Goal: Task Accomplishment & Management: Use online tool/utility

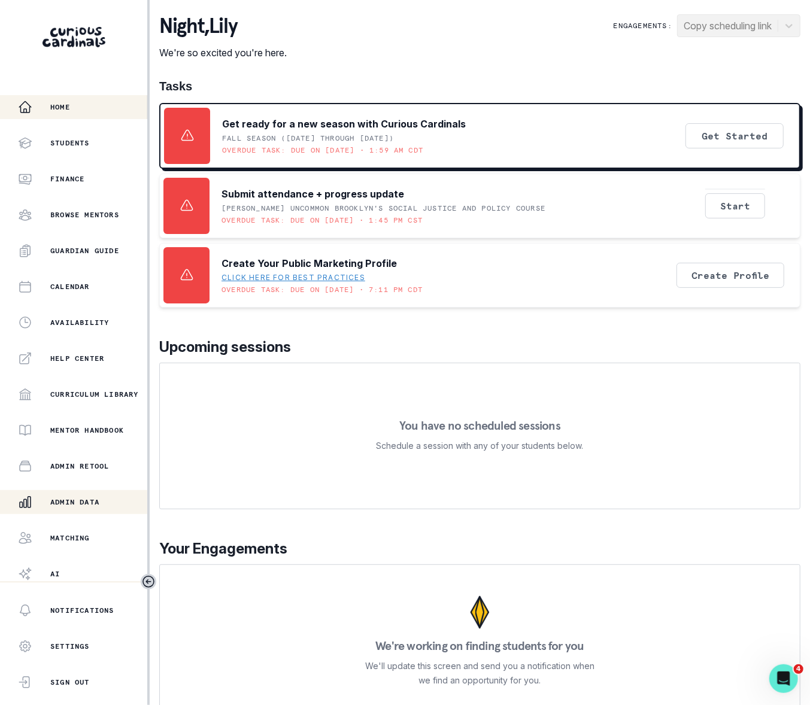
click at [81, 496] on div "Admin Data" at bounding box center [82, 502] width 129 height 14
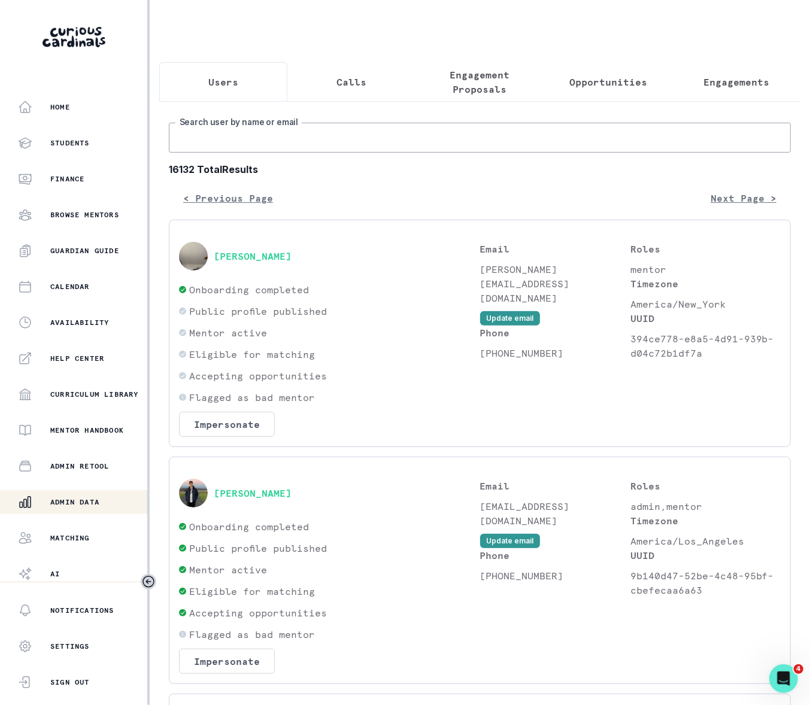
click at [243, 153] on input "Search user by name or email" at bounding box center [480, 138] width 622 height 30
paste input "[PERSON_NAME]"
type input "[PERSON_NAME]"
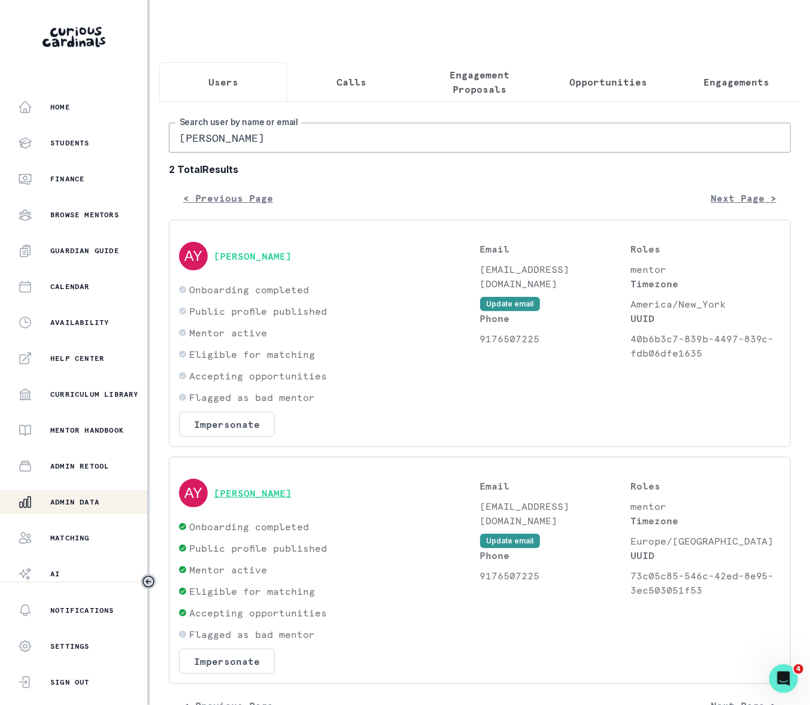
click at [242, 499] on button "[PERSON_NAME]" at bounding box center [253, 493] width 78 height 12
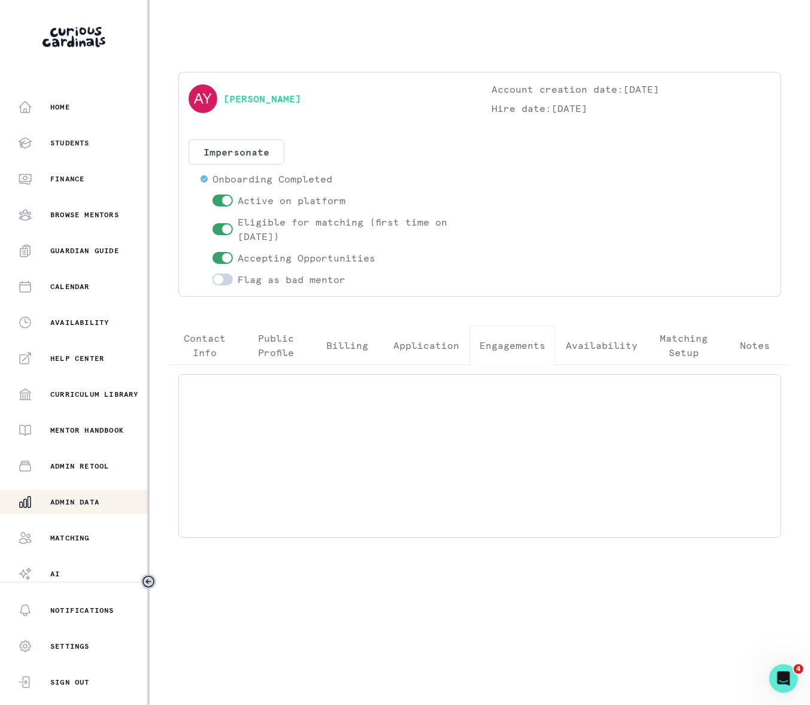
click at [522, 345] on p "Engagements" at bounding box center [513, 345] width 66 height 14
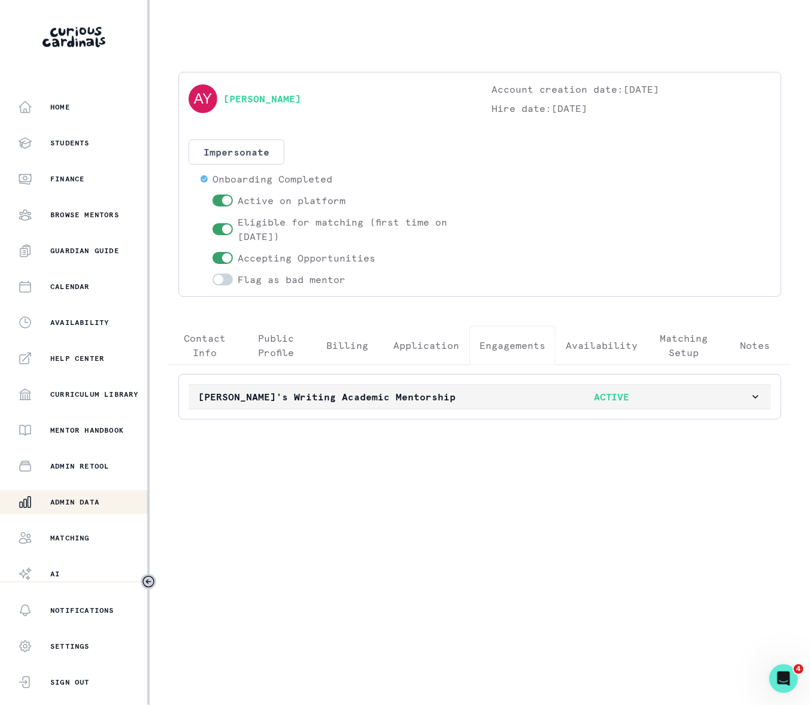
click at [753, 398] on icon "button" at bounding box center [756, 397] width 12 height 12
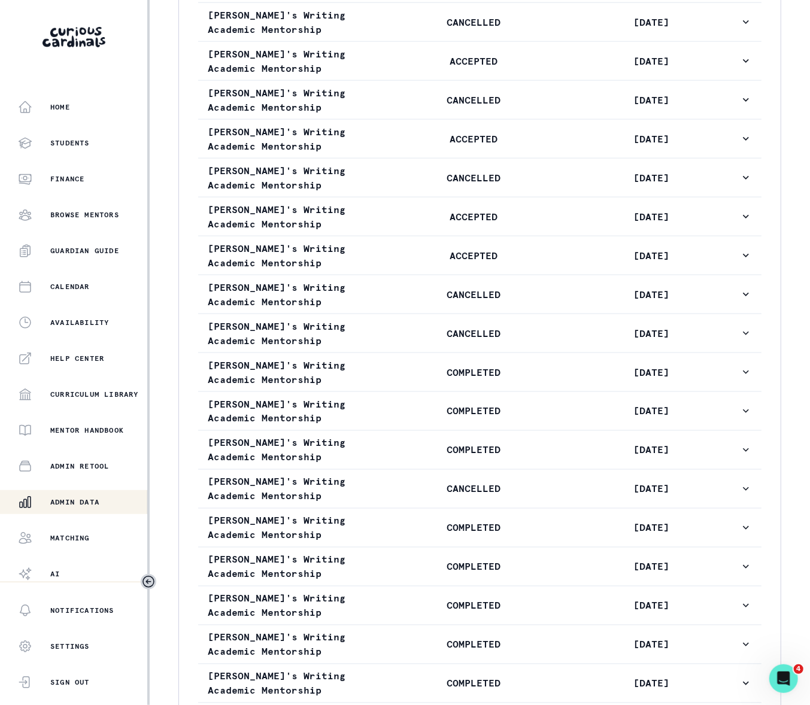
scroll to position [805, 0]
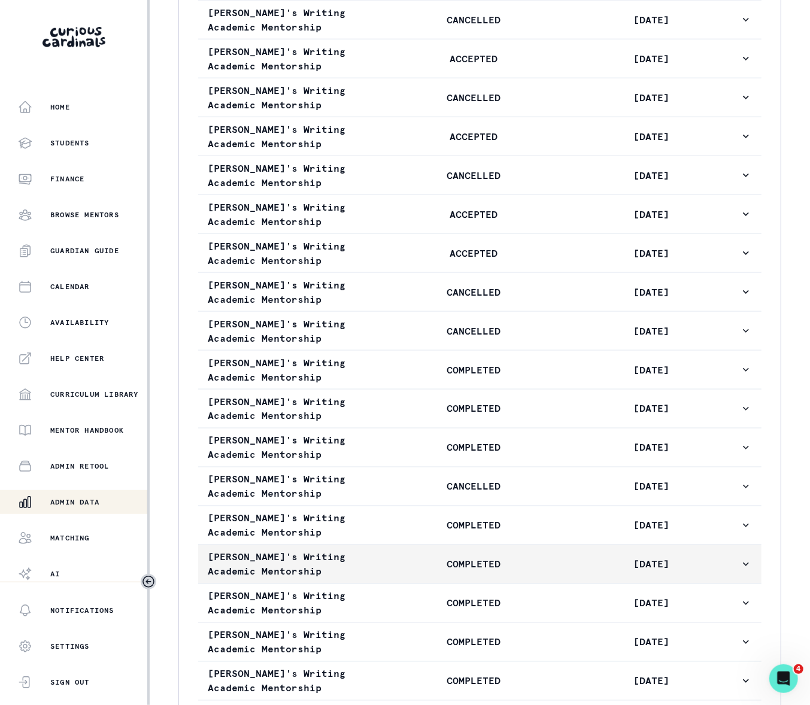
click at [743, 566] on icon "button" at bounding box center [746, 565] width 6 height 4
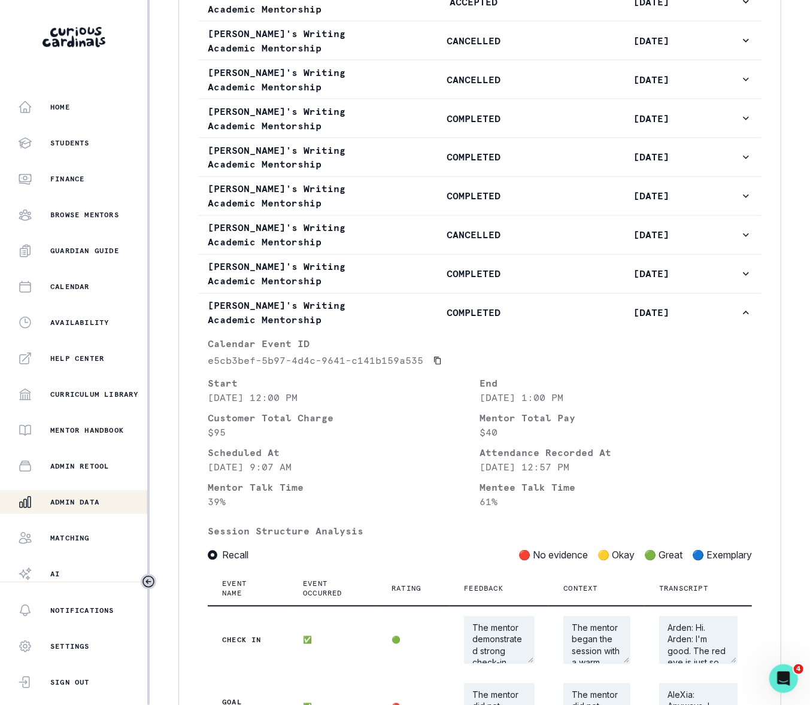
scroll to position [1079, 0]
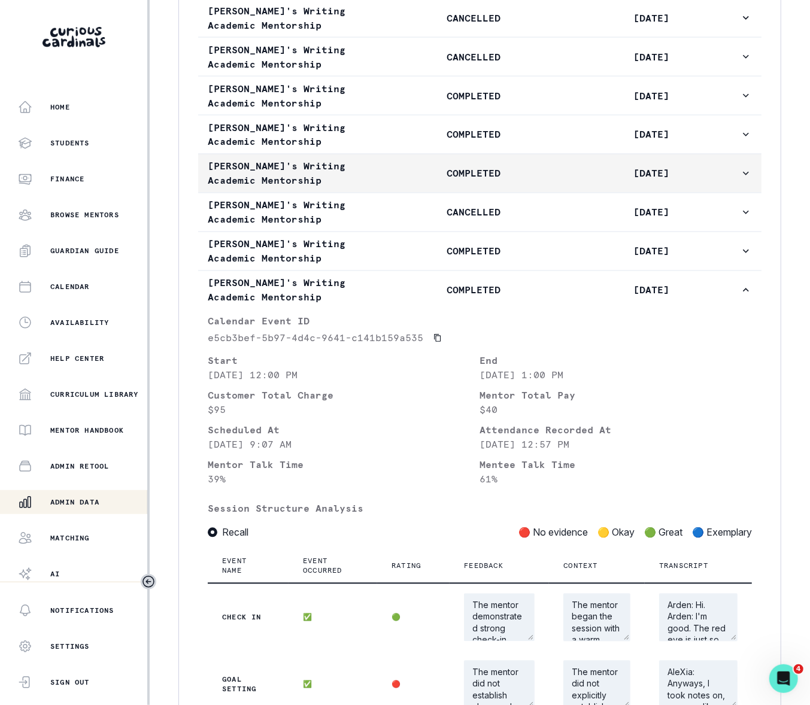
click at [743, 175] on icon "button" at bounding box center [746, 174] width 6 height 4
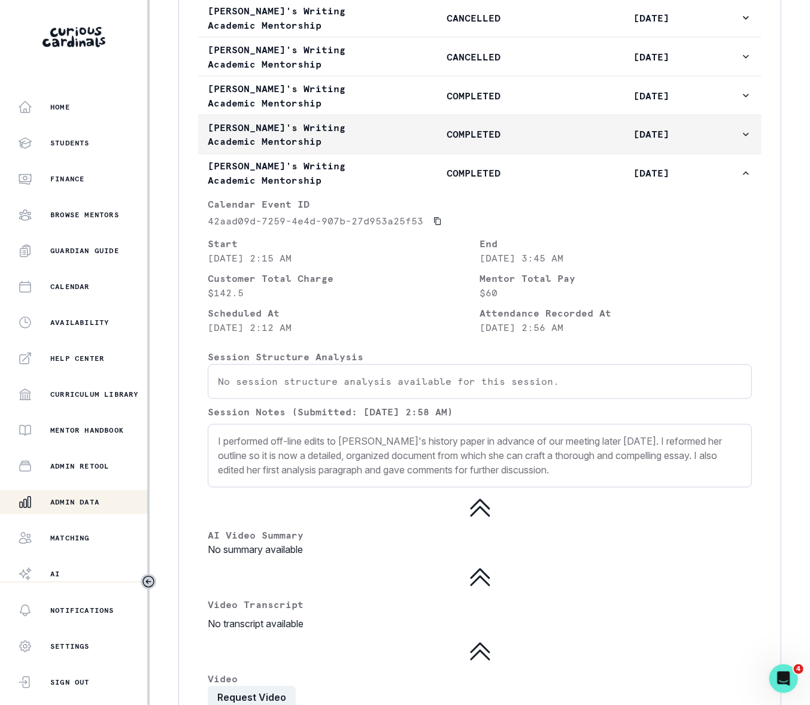
click at [743, 137] on icon "button" at bounding box center [746, 135] width 6 height 4
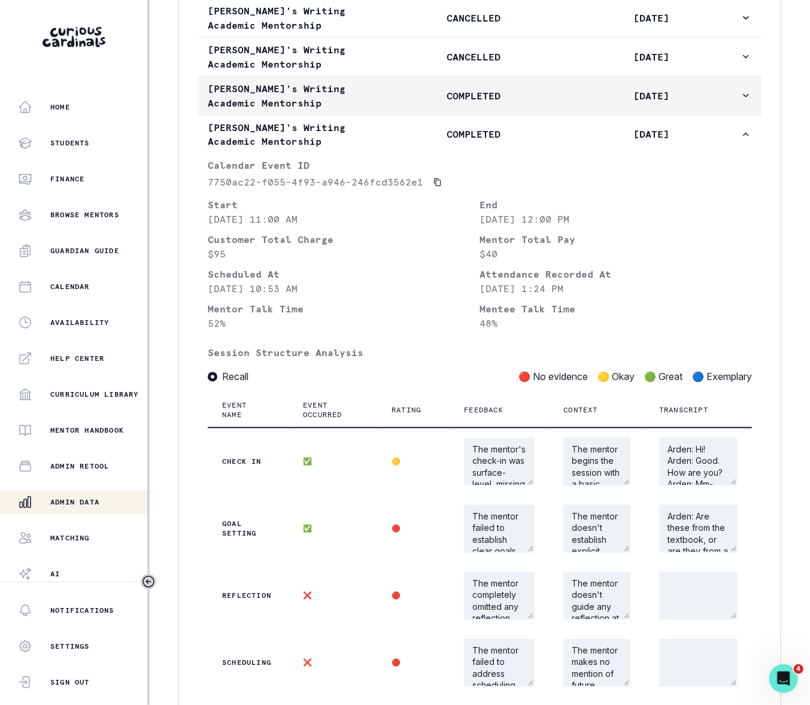
click at [740, 102] on icon "button" at bounding box center [746, 96] width 12 height 12
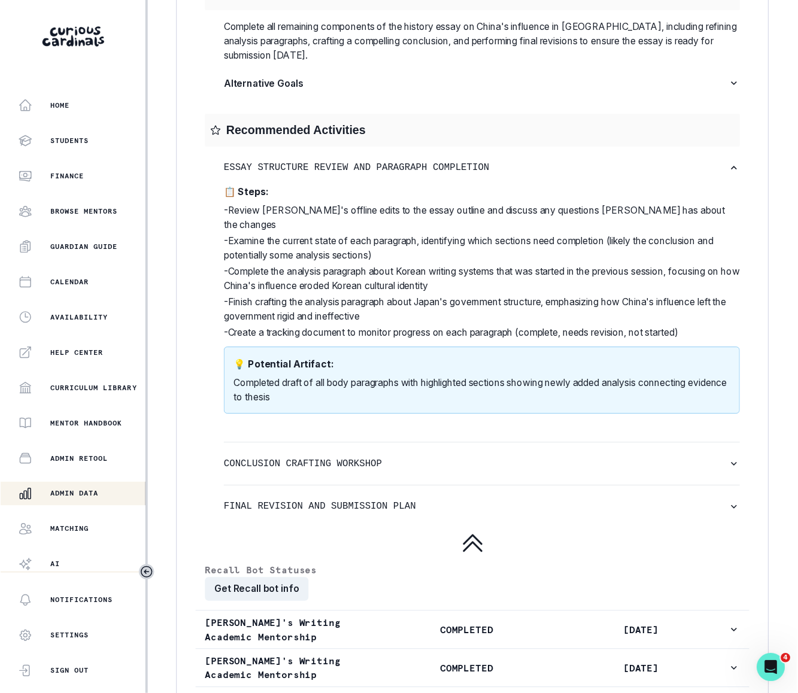
scroll to position [2831, 0]
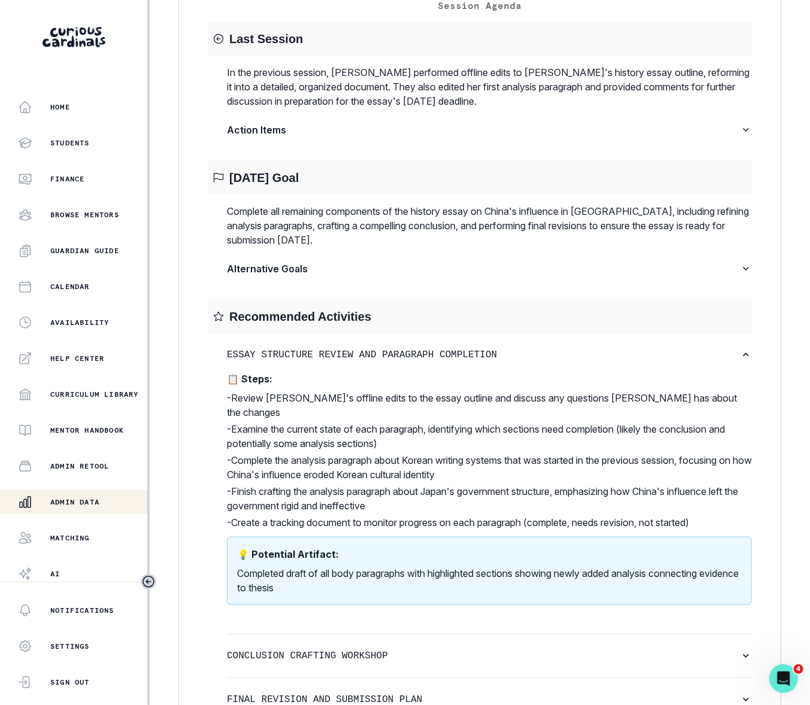
click at [90, 499] on p "Admin Data" at bounding box center [74, 503] width 49 height 10
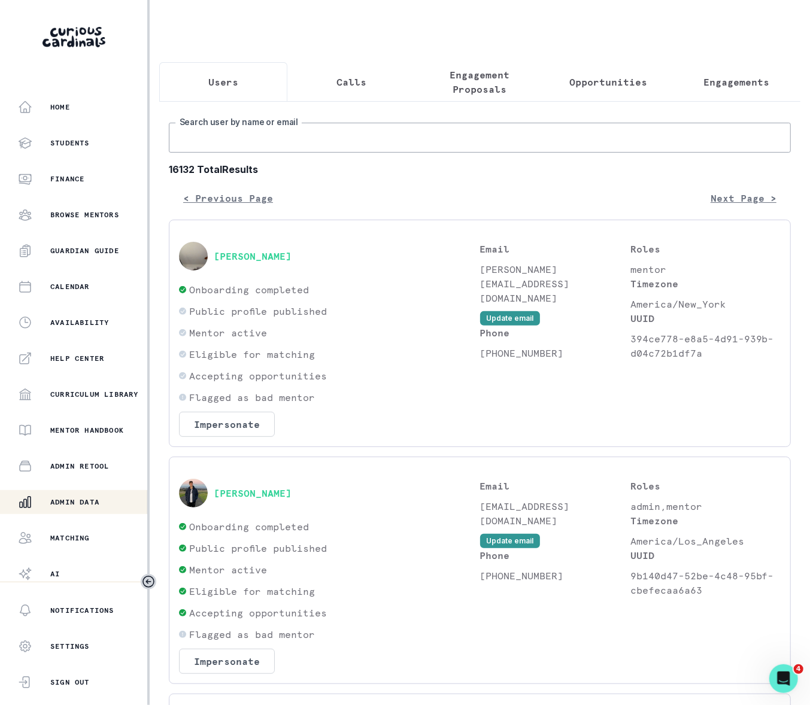
click at [228, 149] on input "Search user by name or email" at bounding box center [480, 138] width 622 height 30
type input "[PERSON_NAME]"
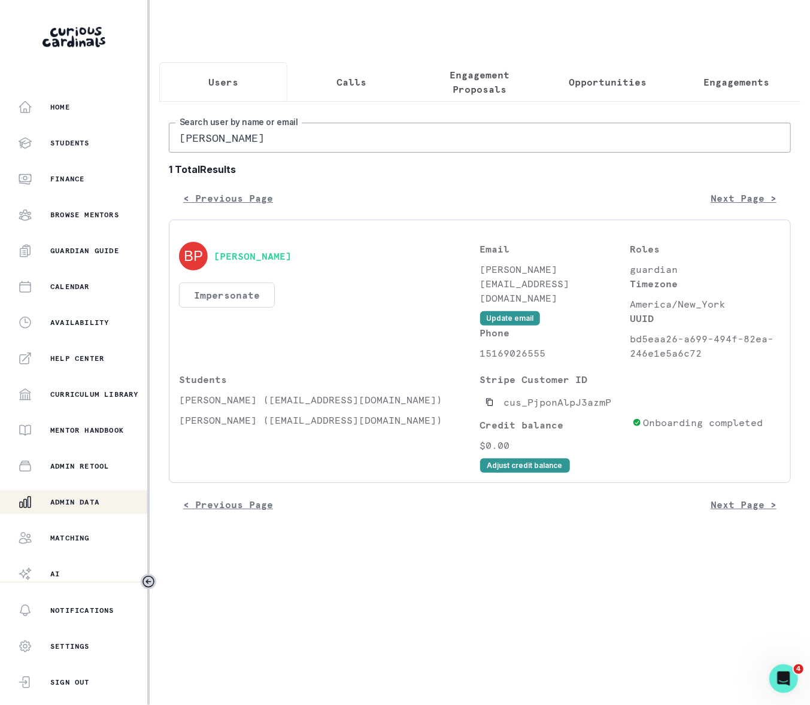
click at [256, 308] on button "Impersonate" at bounding box center [227, 295] width 96 height 25
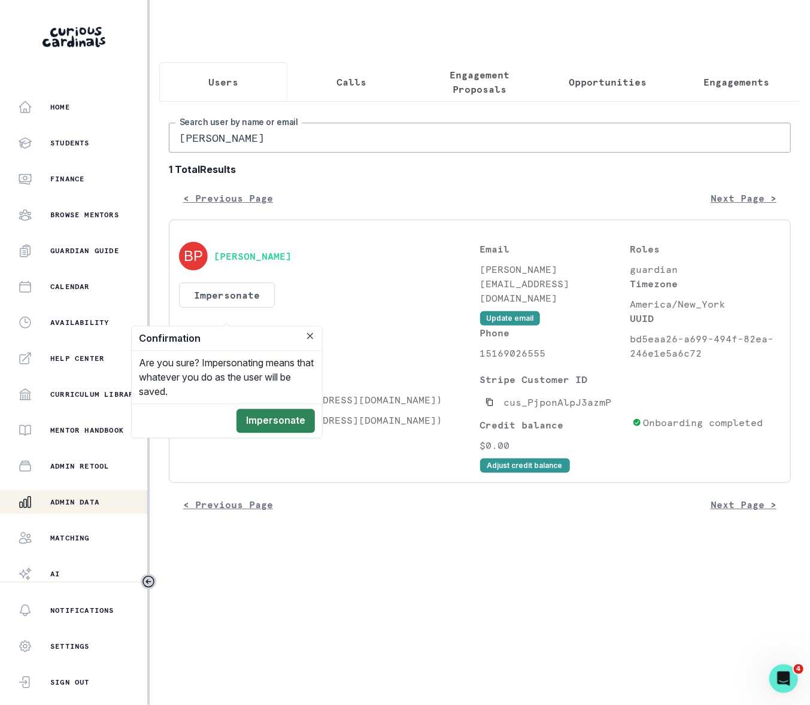
click at [262, 419] on button "Impersonate" at bounding box center [275, 422] width 78 height 24
